Goal: Information Seeking & Learning: Learn about a topic

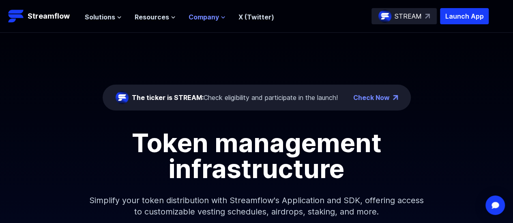
click at [203, 18] on span "Company" at bounding box center [204, 17] width 30 height 10
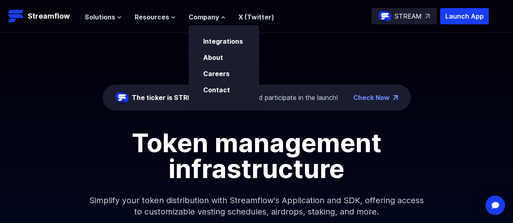
click at [164, 10] on div "Solutions Overview Streamflow features an all-in-one token distribution platfor…" at bounding box center [179, 16] width 189 height 16
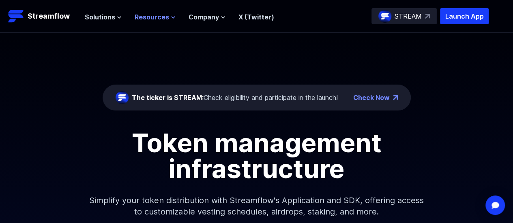
click at [161, 17] on span "Resources" at bounding box center [152, 17] width 34 height 10
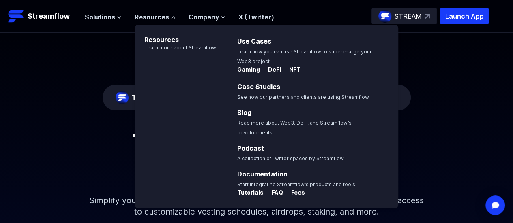
click at [105, 11] on nav "Solutions Overview Streamflow features an all-in-one token distribution platfor…" at bounding box center [179, 16] width 189 height 11
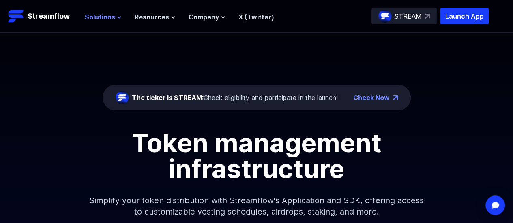
click at [103, 12] on span "Solutions" at bounding box center [100, 17] width 30 height 10
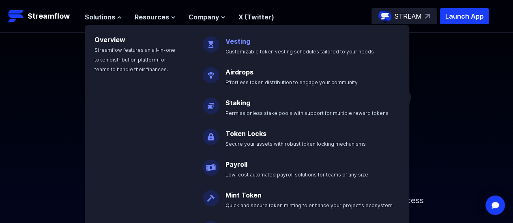
click at [238, 46] on p "Vesting Customizable token vesting schedules tailored to your needs" at bounding box center [305, 43] width 169 height 26
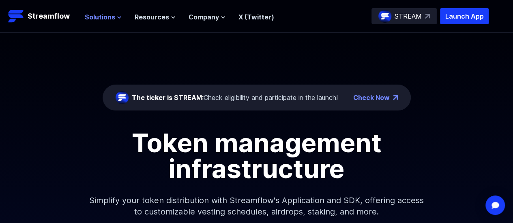
click at [118, 21] on button "Solutions" at bounding box center [103, 17] width 37 height 10
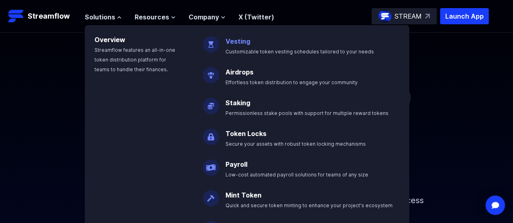
click at [230, 40] on link "Vesting" at bounding box center [237, 41] width 25 height 8
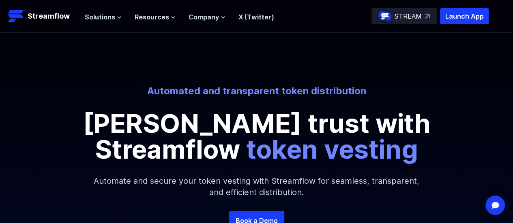
click at [407, 11] on p "STREAM" at bounding box center [407, 16] width 27 height 10
click at [447, 14] on p "Launch App" at bounding box center [464, 16] width 49 height 16
